Goal: Use online tool/utility: Utilize a website feature to perform a specific function

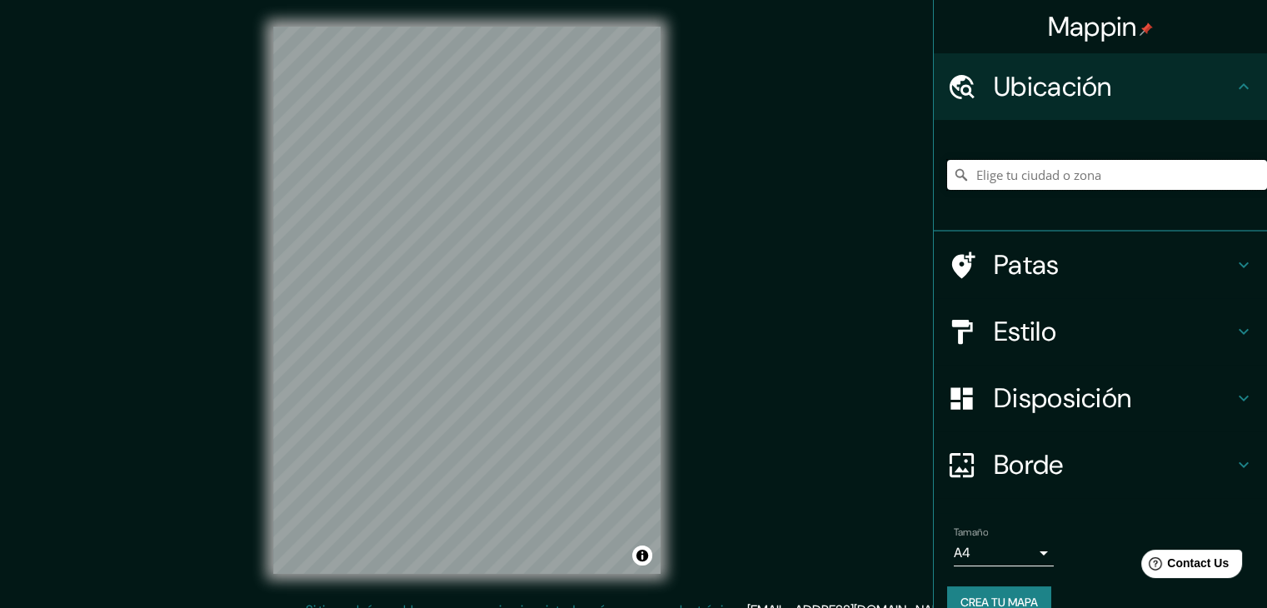
click at [1001, 181] on input "Elige tu ciudad o zona" at bounding box center [1107, 175] width 320 height 30
click at [1007, 179] on input "manta" at bounding box center [1107, 175] width 320 height 30
click at [1046, 92] on font "Ubicación" at bounding box center [1053, 86] width 118 height 35
click at [1023, 181] on input "manta" at bounding box center [1107, 175] width 320 height 30
drag, startPoint x: 1023, startPoint y: 177, endPoint x: 936, endPoint y: 161, distance: 89.1
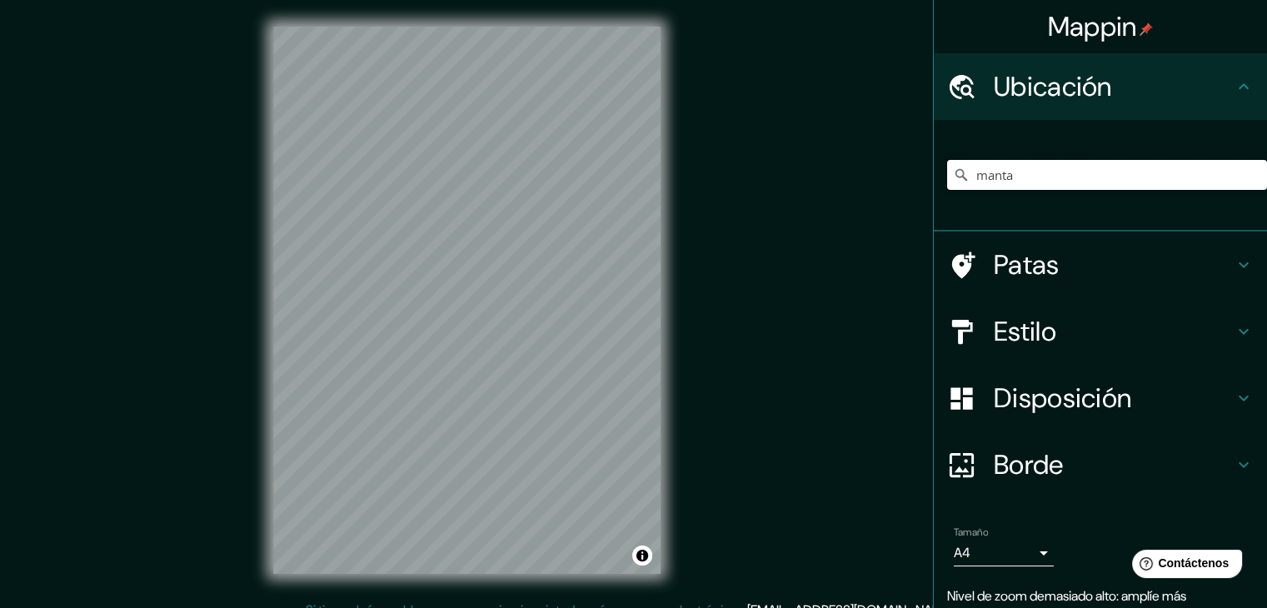
click at [947, 161] on input "manta" at bounding box center [1107, 175] width 320 height 30
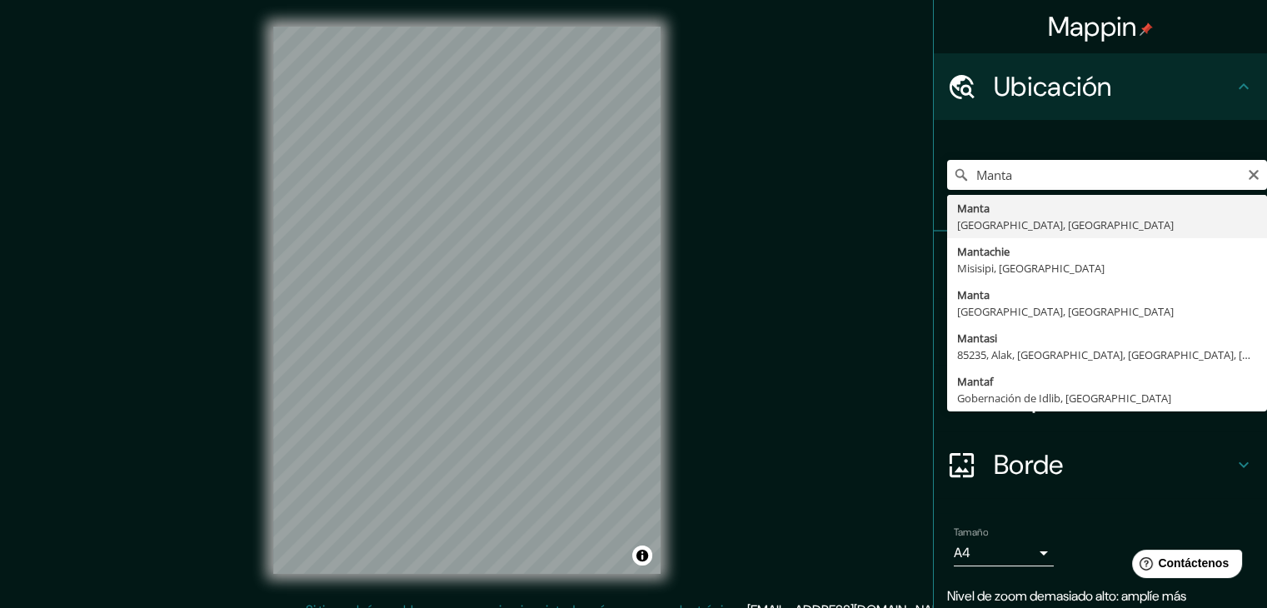
type input "Manta, [GEOGRAPHIC_DATA], [GEOGRAPHIC_DATA]"
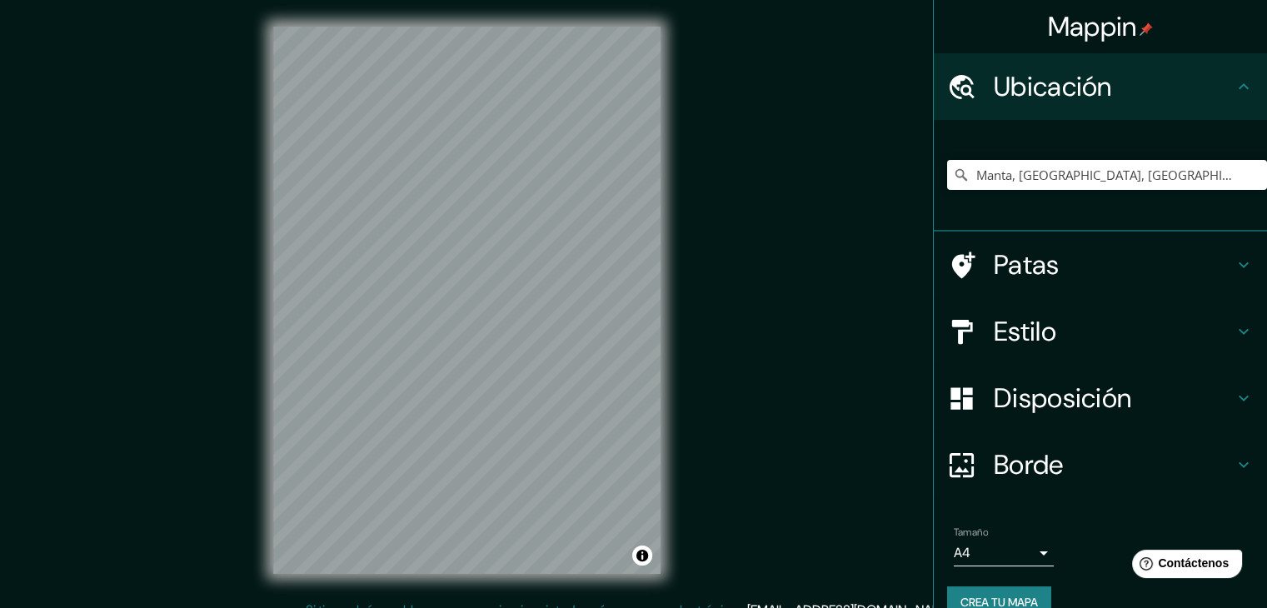
click at [1020, 257] on font "Patas" at bounding box center [1027, 264] width 66 height 35
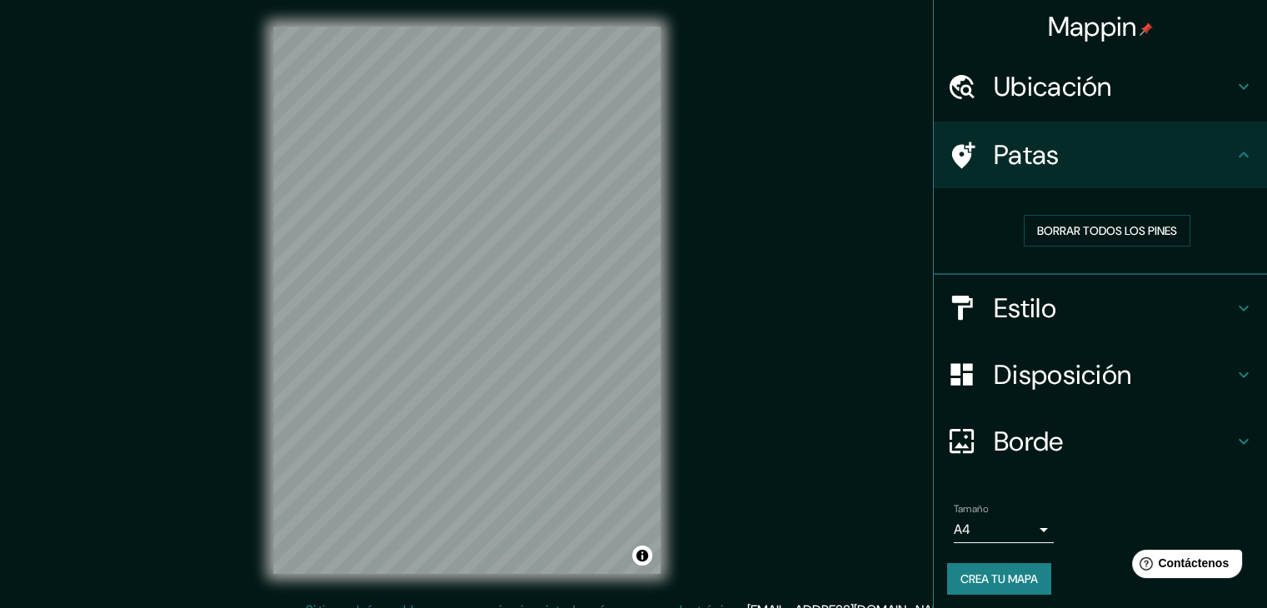
click at [1127, 295] on h4 "Estilo" at bounding box center [1114, 308] width 240 height 33
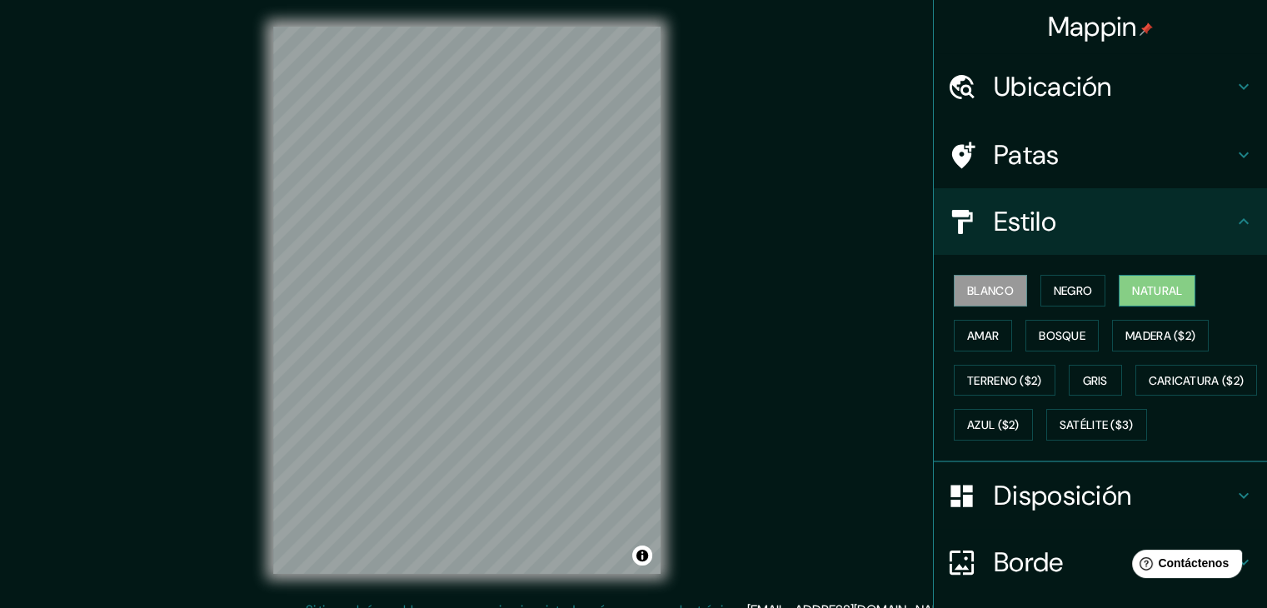
click at [1132, 292] on font "Natural" at bounding box center [1157, 290] width 50 height 15
click at [1086, 288] on button "Negro" at bounding box center [1074, 291] width 66 height 32
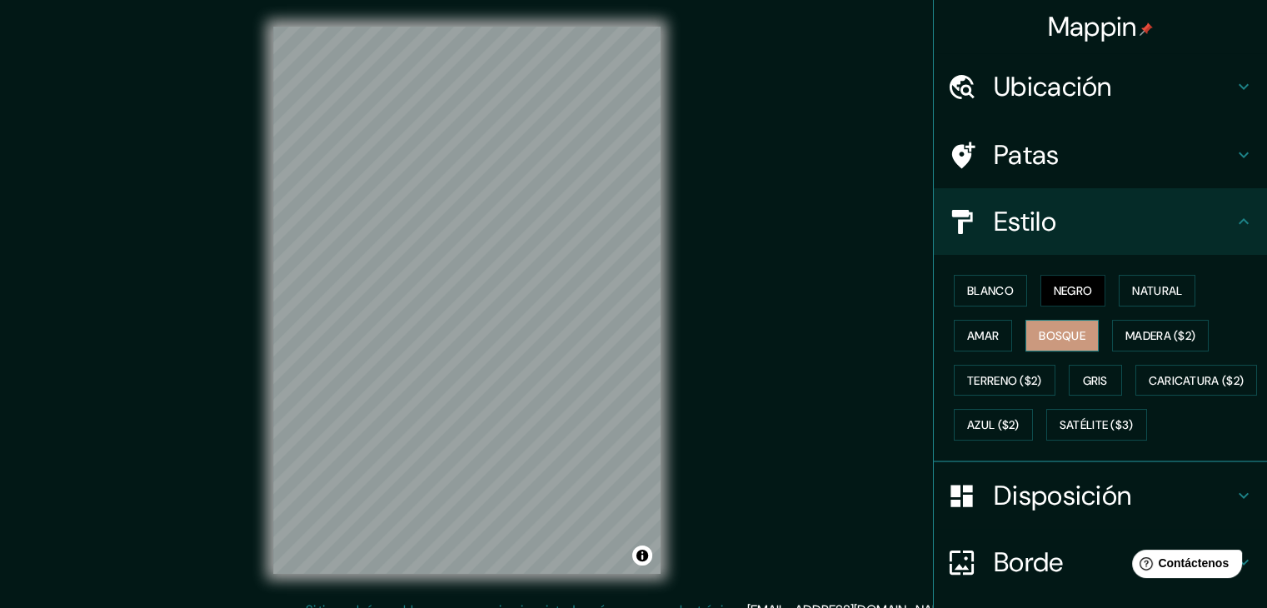
click at [1057, 336] on font "Bosque" at bounding box center [1062, 335] width 47 height 15
click at [971, 329] on font "Amar" at bounding box center [983, 335] width 32 height 15
click at [1045, 338] on font "Bosque" at bounding box center [1062, 335] width 47 height 15
click at [1003, 379] on font "Terreno ($2)" at bounding box center [1004, 380] width 75 height 15
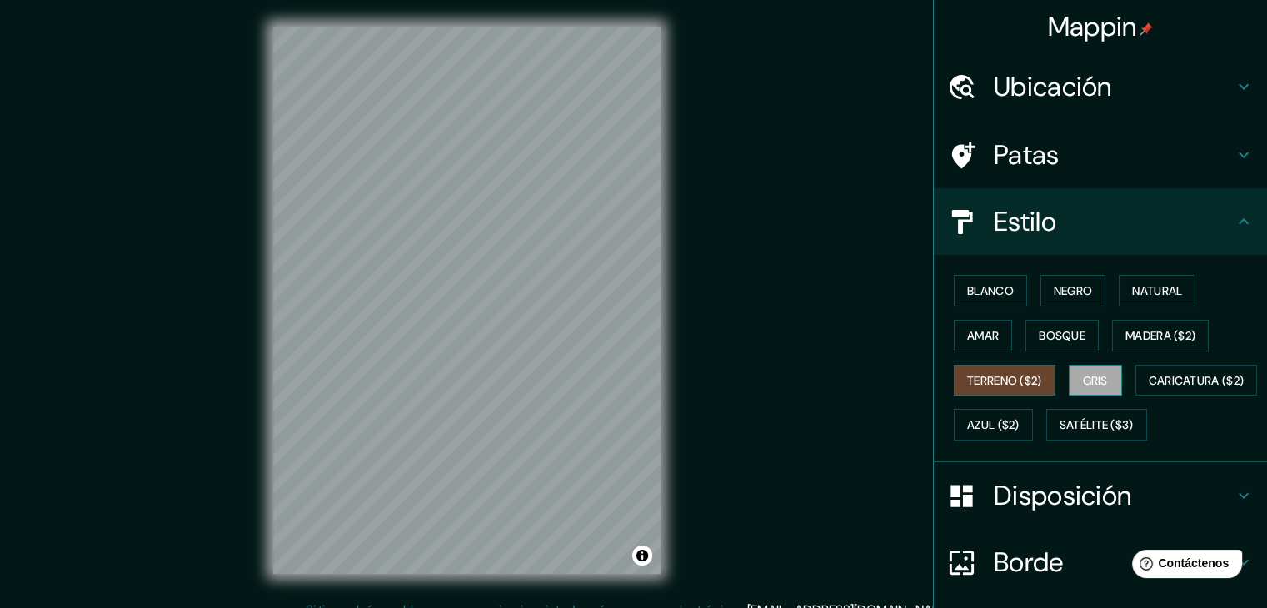
click at [1083, 374] on font "Gris" at bounding box center [1095, 380] width 25 height 15
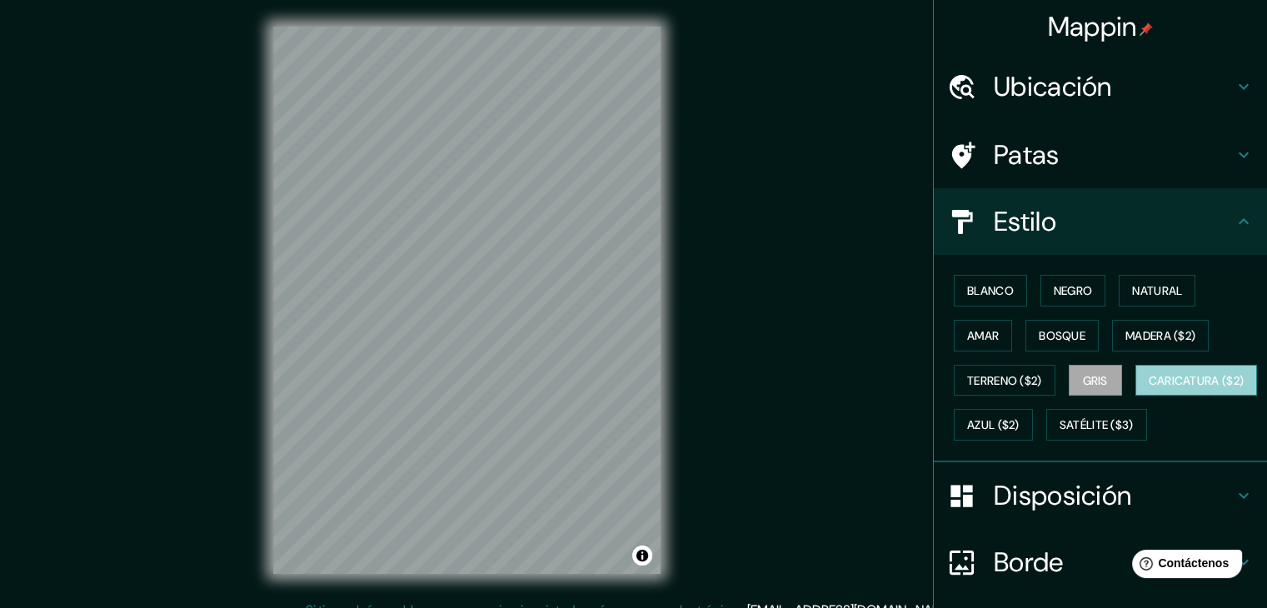
click at [1149, 388] on font "Caricatura ($2)" at bounding box center [1197, 380] width 96 height 15
click at [967, 334] on font "Amar" at bounding box center [983, 335] width 32 height 15
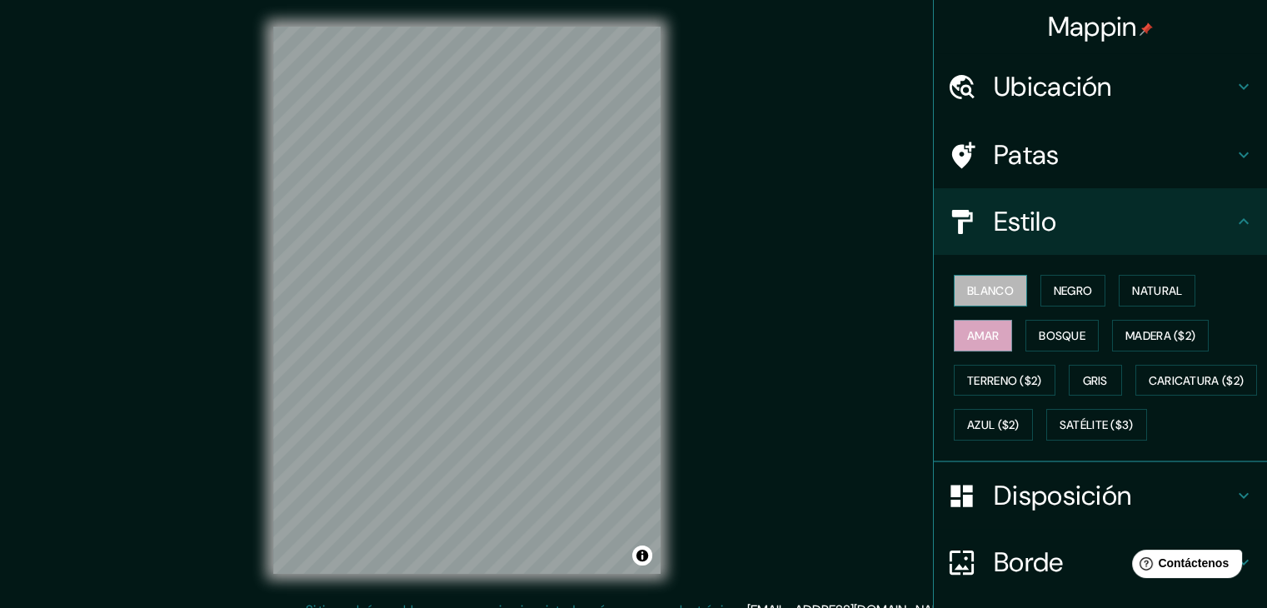
click at [980, 292] on font "Blanco" at bounding box center [990, 290] width 47 height 15
click at [1041, 285] on button "Negro" at bounding box center [1074, 291] width 66 height 32
click at [1006, 285] on button "Blanco" at bounding box center [990, 291] width 73 height 32
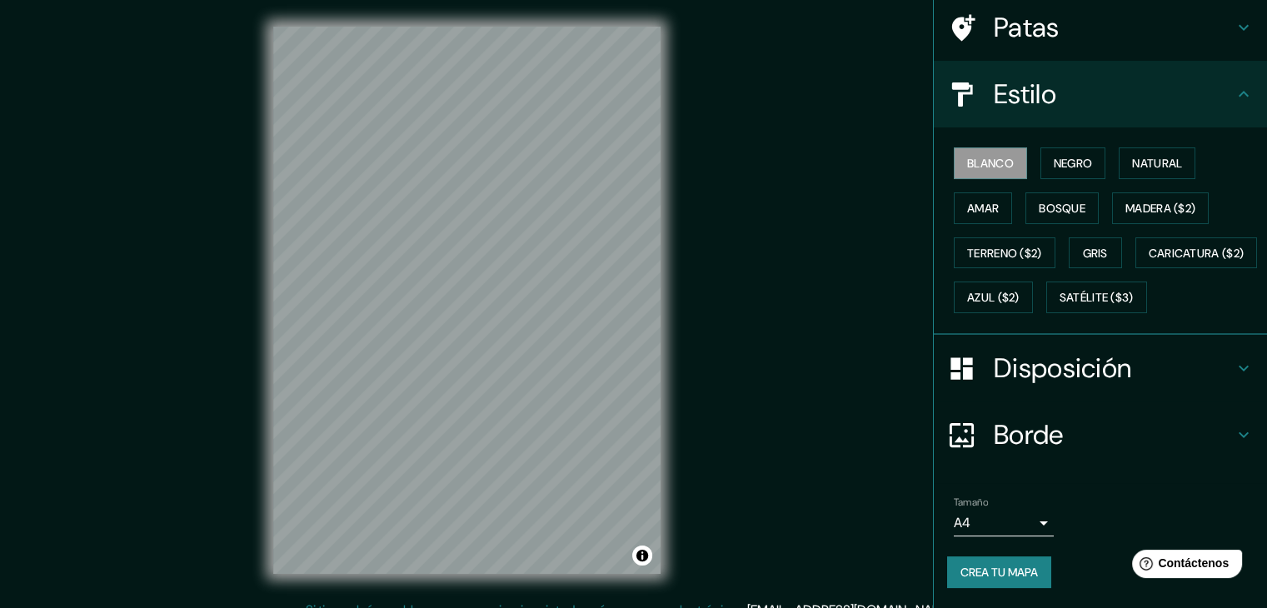
scroll to position [168, 0]
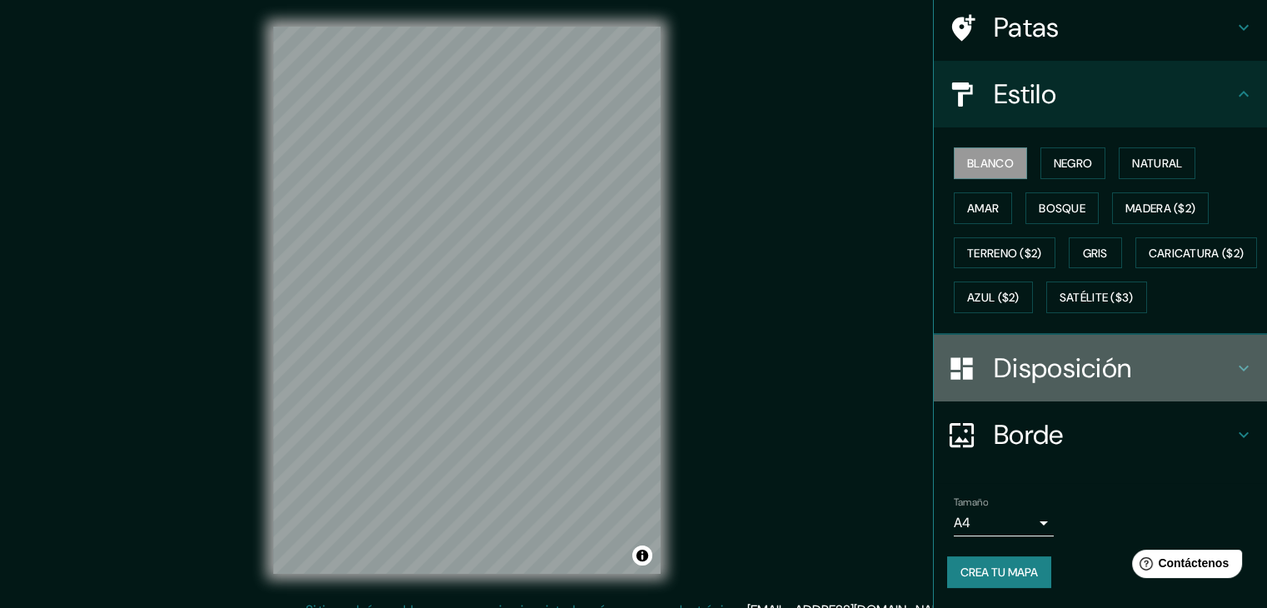
click at [1104, 369] on font "Disposición" at bounding box center [1062, 368] width 137 height 35
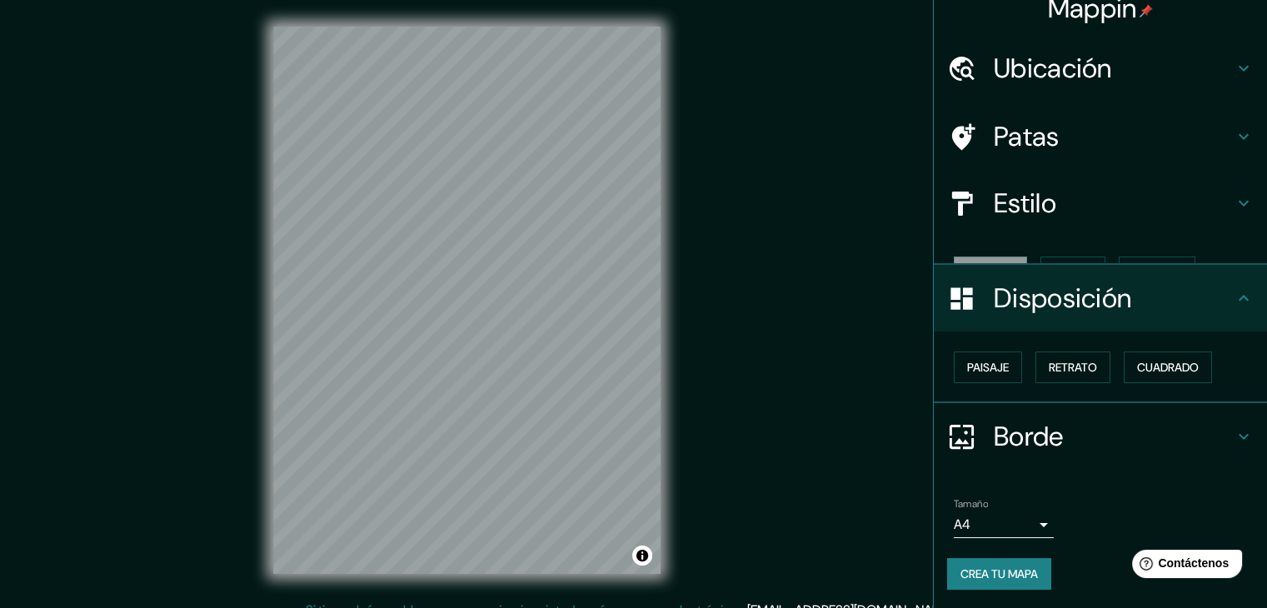
scroll to position [0, 0]
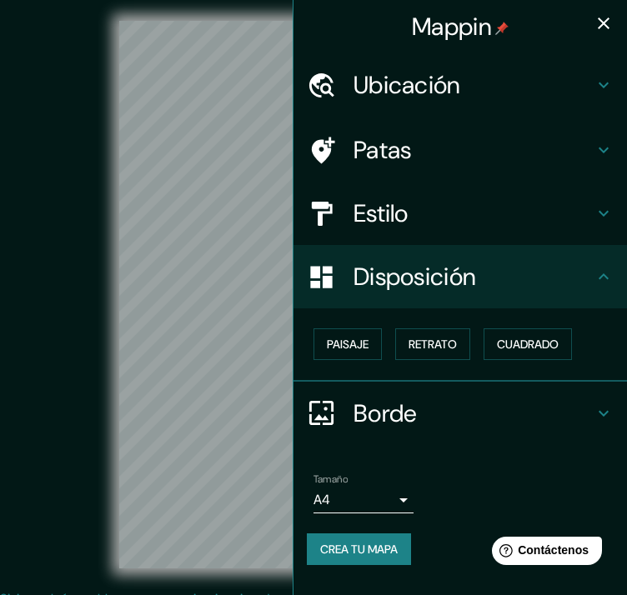
click at [118, 348] on div "© Mapbox © OpenStreetMap Improve this map" at bounding box center [314, 295] width 564 height 536
